Goal: Browse casually: Explore the website without a specific task or goal

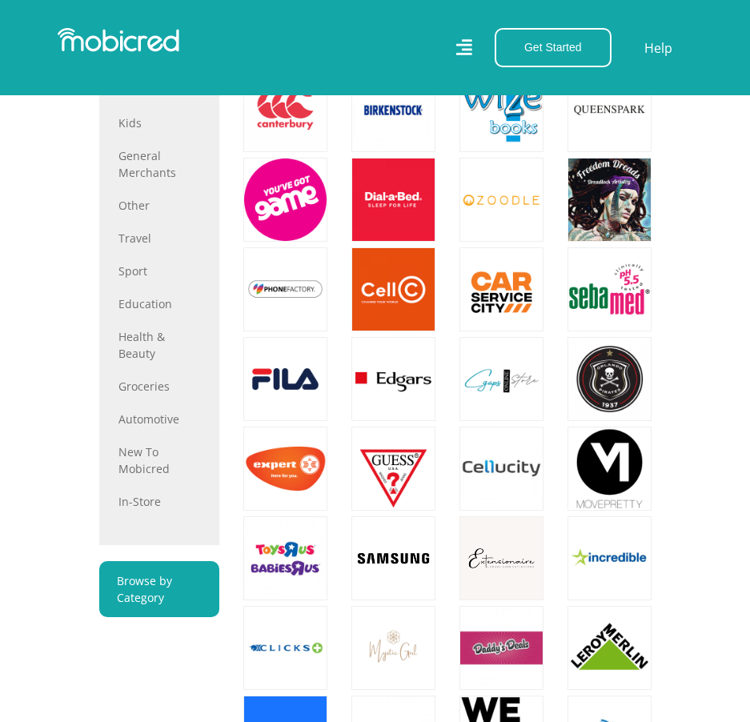
scroll to position [880, 0]
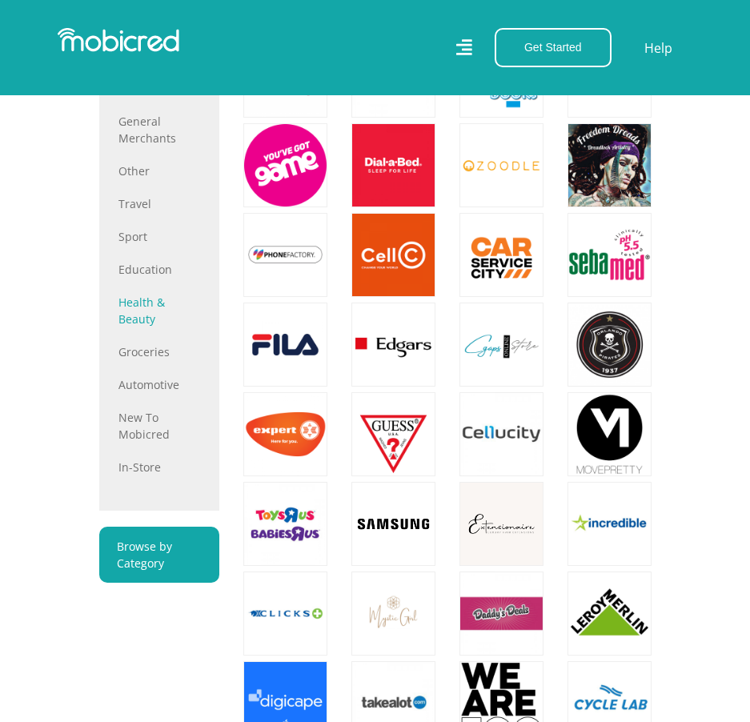
click at [147, 323] on link "Health & Beauty" at bounding box center [159, 311] width 82 height 34
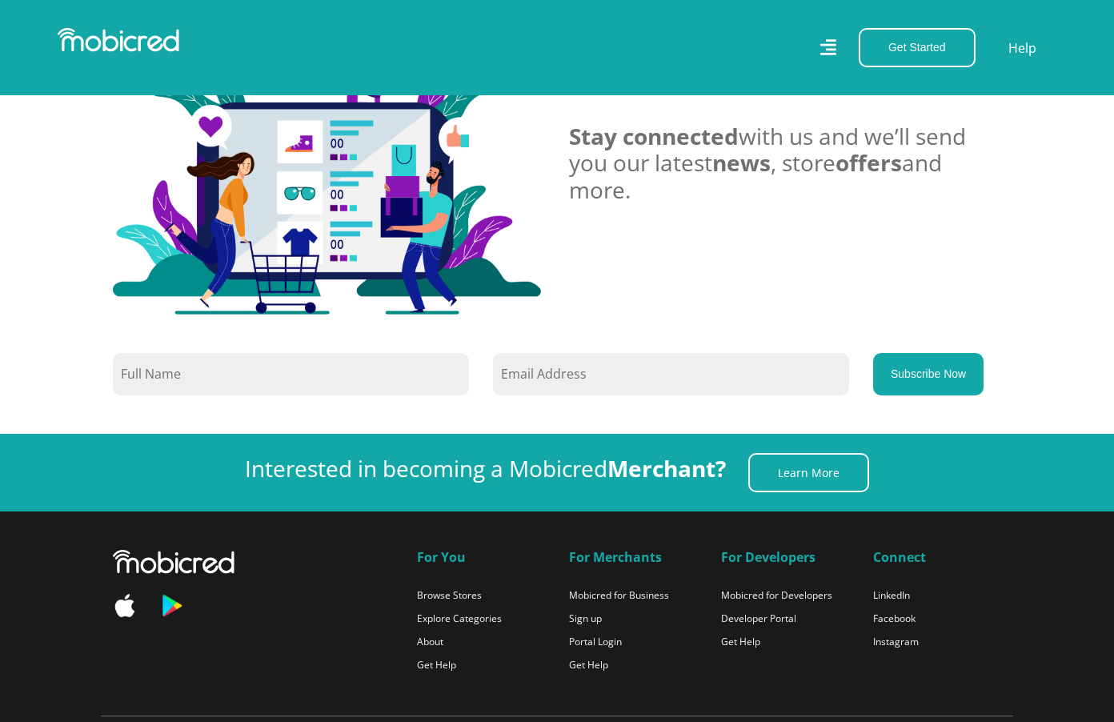
scroll to position [6897, 0]
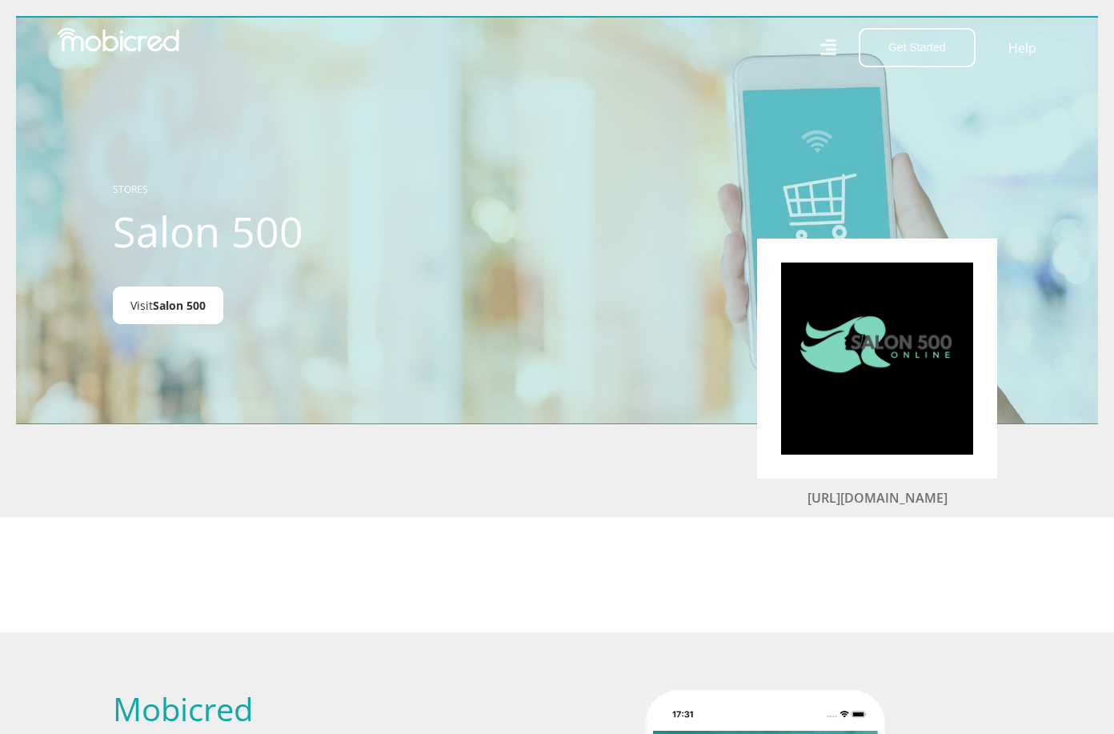
click at [190, 309] on span "Salon 500" at bounding box center [179, 305] width 53 height 15
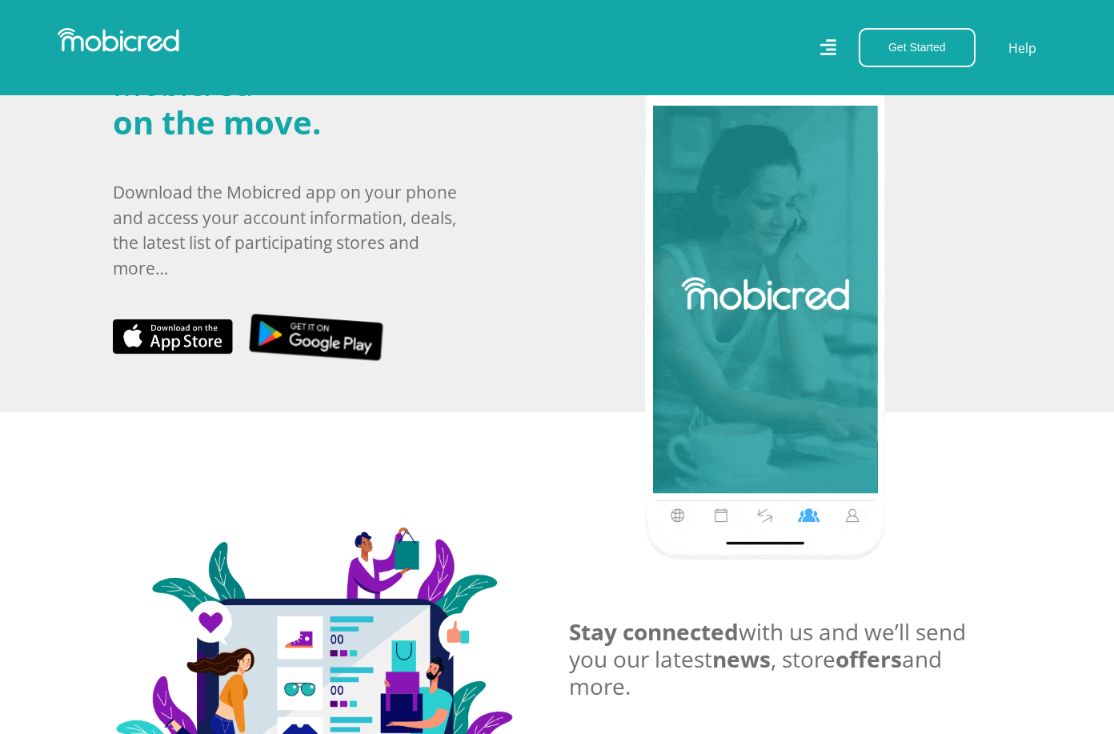
scroll to position [640, 0]
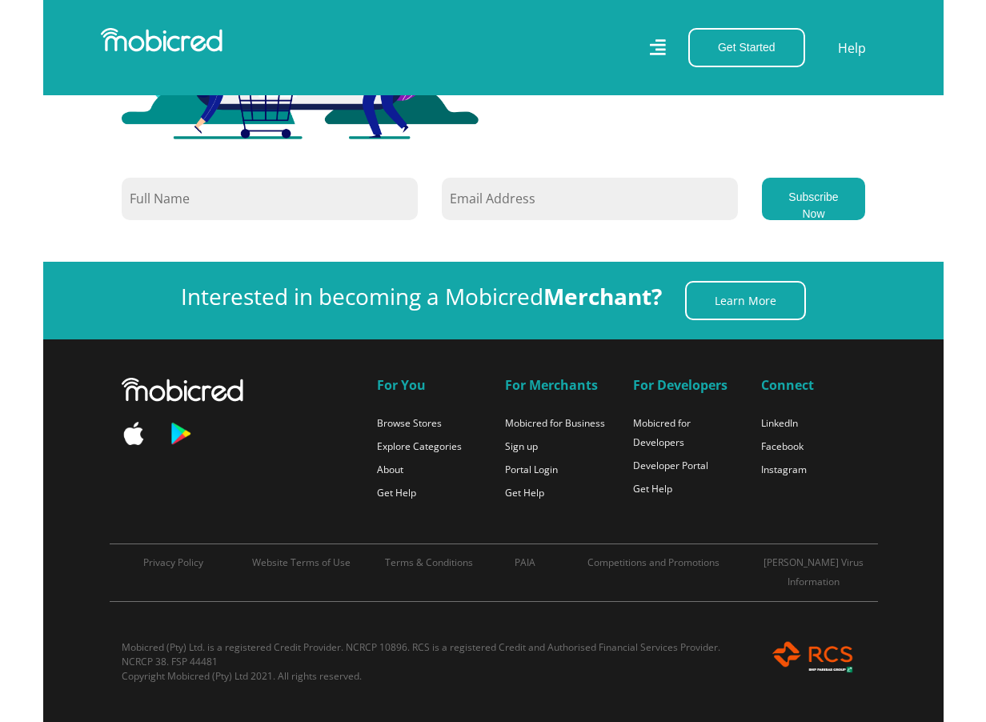
scroll to position [6203, 0]
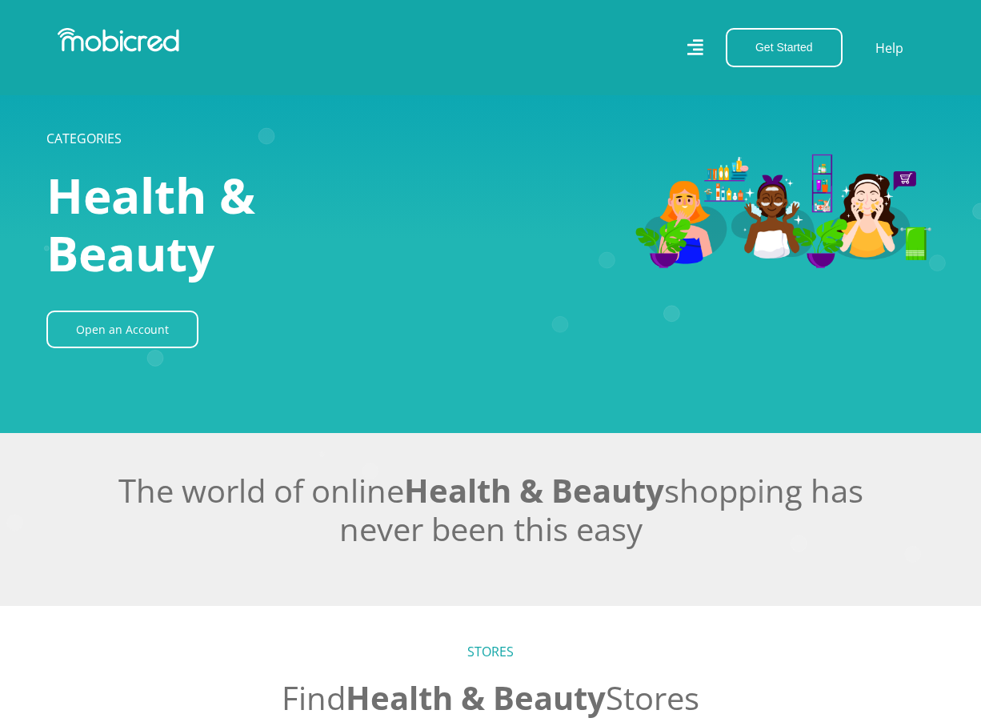
scroll to position [6203, 0]
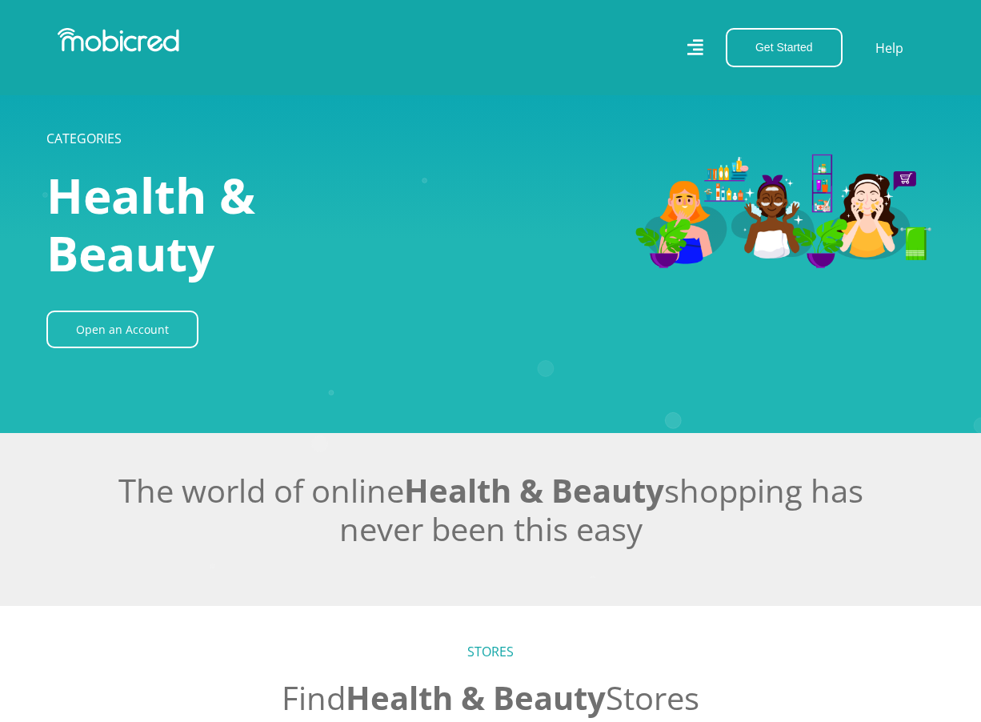
scroll to position [6203, 0]
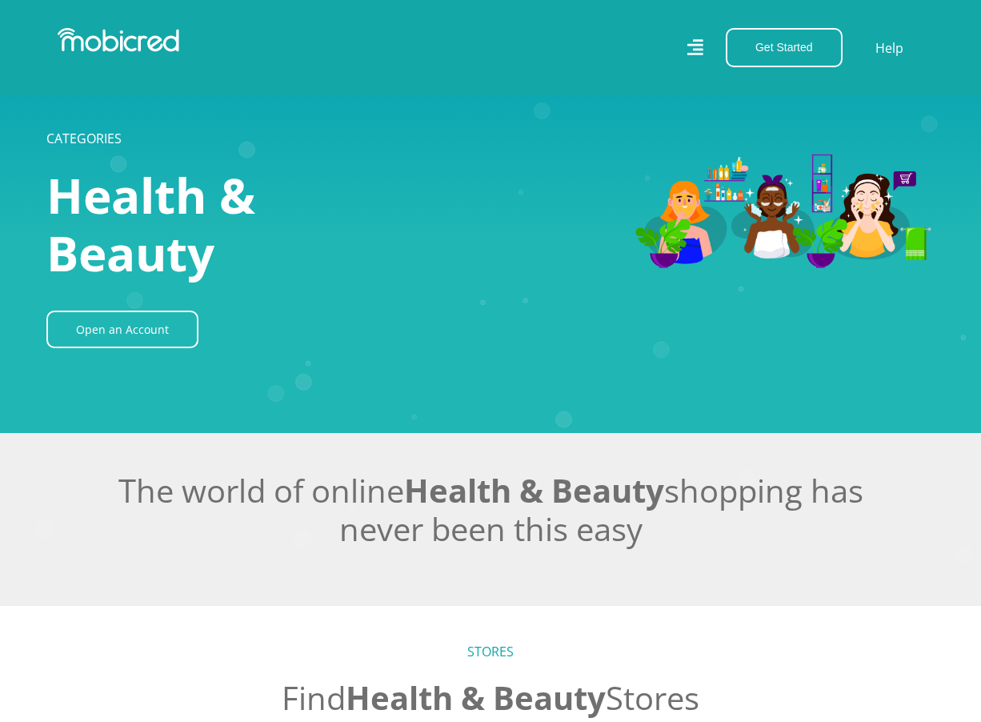
scroll to position [6203, 0]
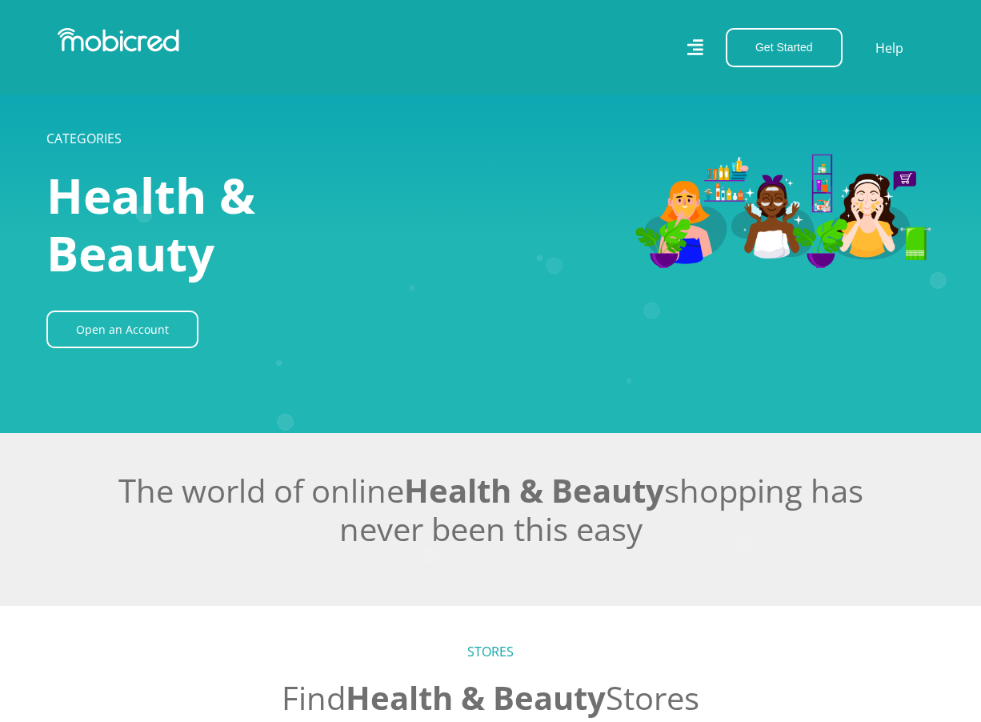
scroll to position [6203, 0]
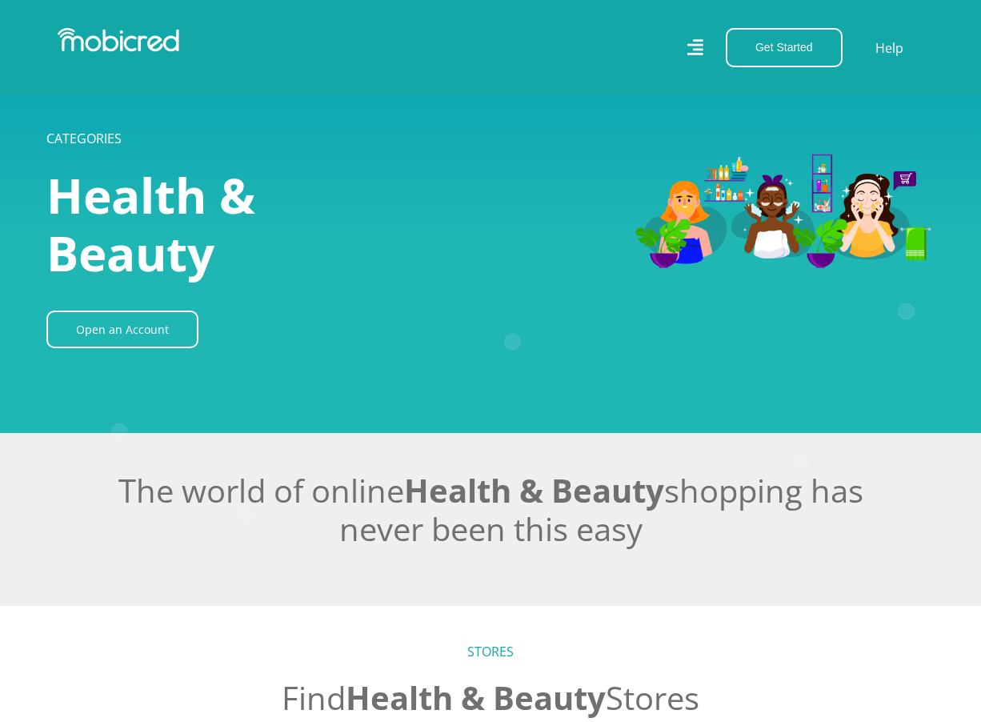
scroll to position [6203, 0]
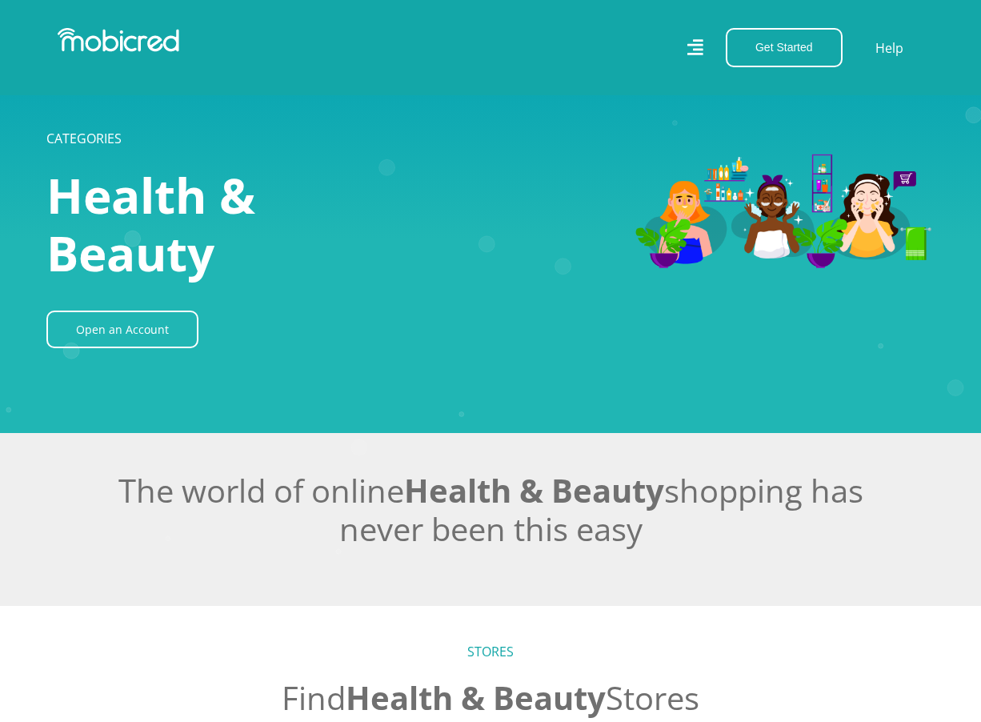
scroll to position [6203, 0]
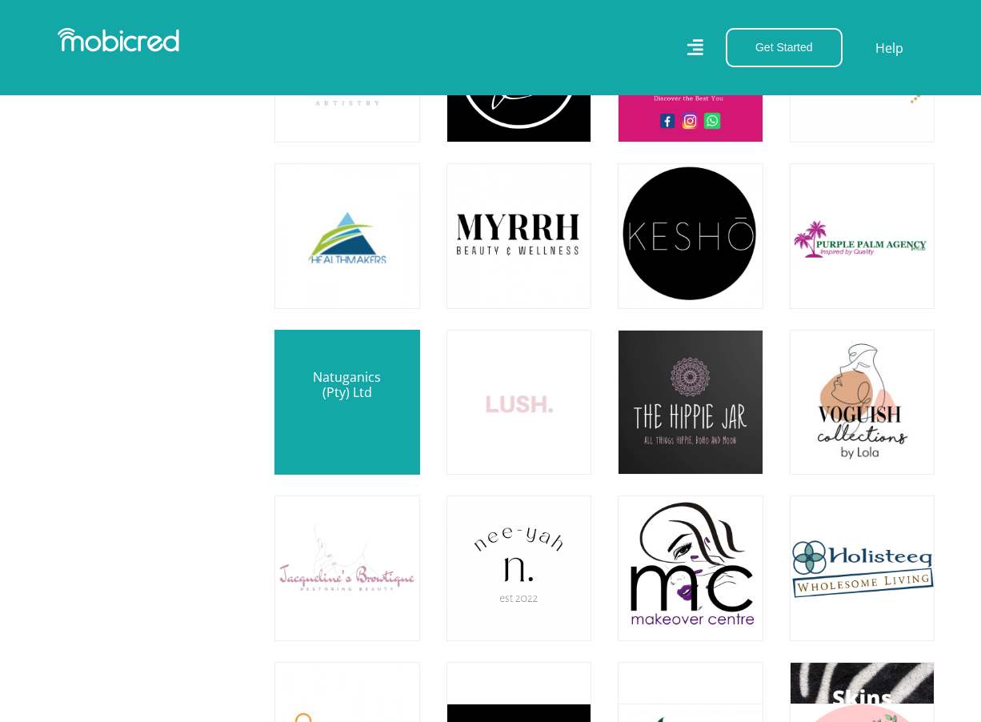
scroll to position [4923, 0]
